Goal: Check status: Check status

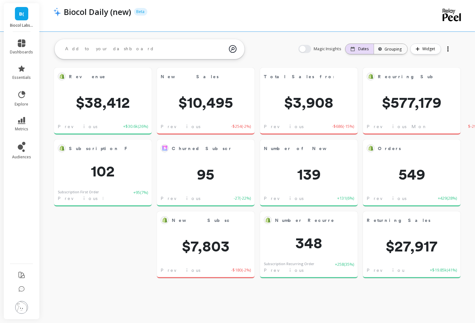
click at [359, 50] on div "Dates" at bounding box center [360, 48] width 18 height 5
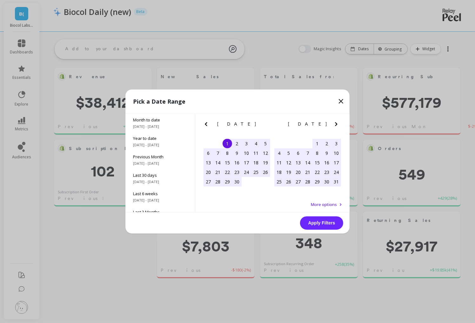
click at [143, 113] on div "Pick a Date Range" at bounding box center [237, 102] width 224 height 24
click at [145, 122] on span "Month to date" at bounding box center [160, 120] width 54 height 6
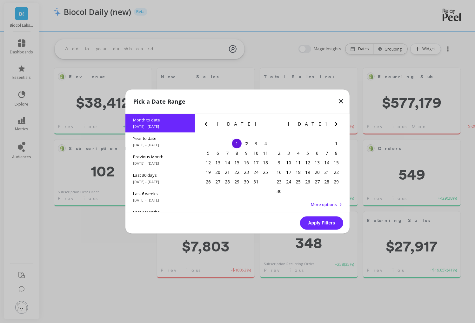
click at [239, 140] on div "1" at bounding box center [237, 144] width 10 height 10
click at [324, 224] on button "Apply Filters" at bounding box center [321, 222] width 43 height 13
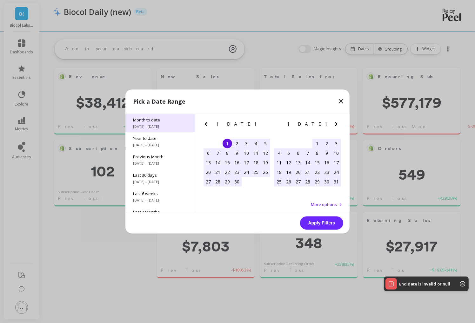
click at [164, 120] on span "Month to date" at bounding box center [160, 120] width 54 height 6
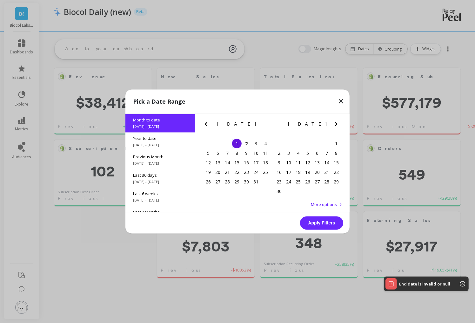
click at [238, 142] on div "1" at bounding box center [237, 144] width 10 height 10
click at [324, 223] on button "Apply Filters" at bounding box center [321, 222] width 43 height 13
